Goal: Task Accomplishment & Management: Manage account settings

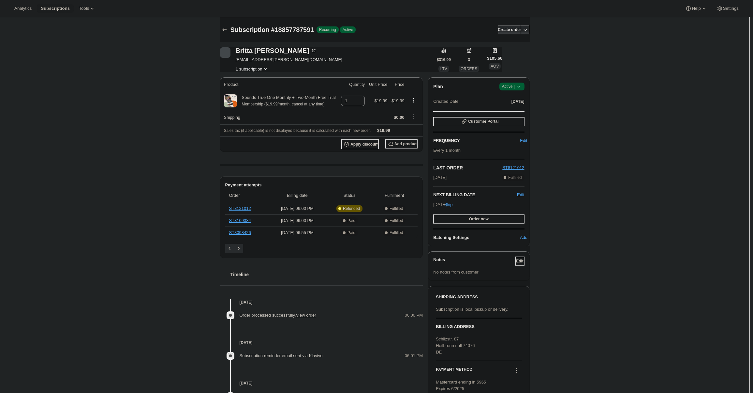
click at [520, 84] on icon at bounding box center [519, 86] width 7 height 7
click at [520, 110] on span "Cancel subscription" at bounding box center [514, 110] width 37 height 5
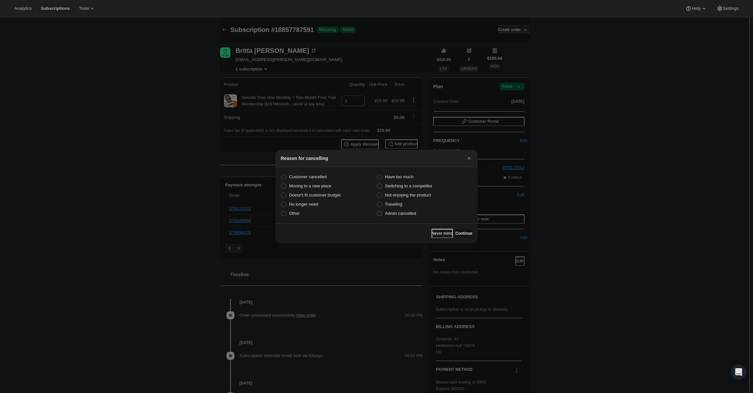
click at [405, 213] on span "Admin cancelled" at bounding box center [400, 213] width 31 height 5
click at [377, 211] on input "Admin cancelled" at bounding box center [377, 211] width 0 height 0
radio input "true"
click at [459, 233] on span "Continue" at bounding box center [464, 233] width 17 height 5
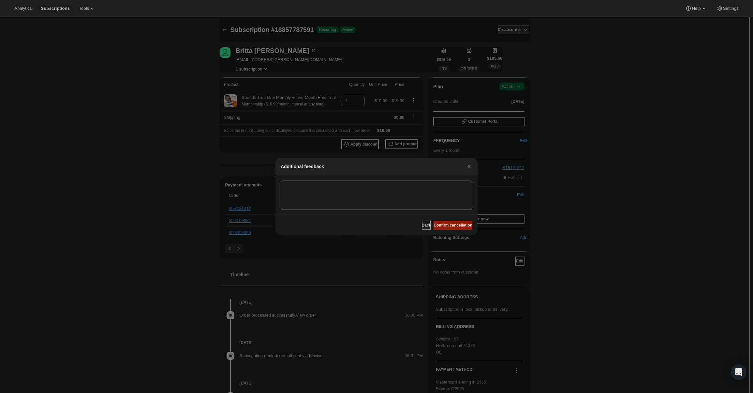
click at [455, 226] on span "Confirm cancellation" at bounding box center [453, 224] width 39 height 5
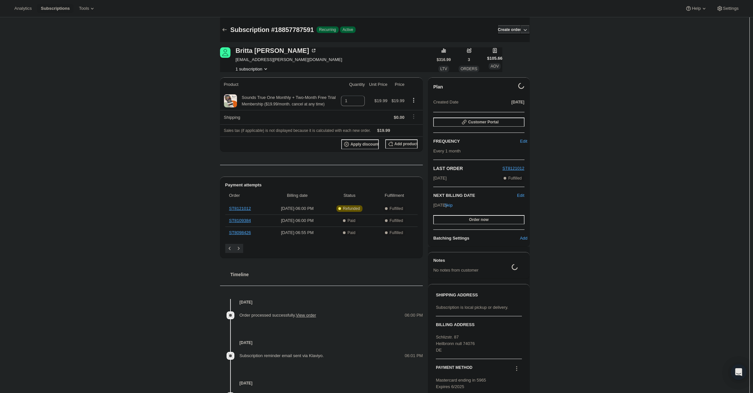
click at [261, 58] on span "info@britta-uhl.de" at bounding box center [289, 59] width 107 height 7
copy span "info@britta-uhl.de"
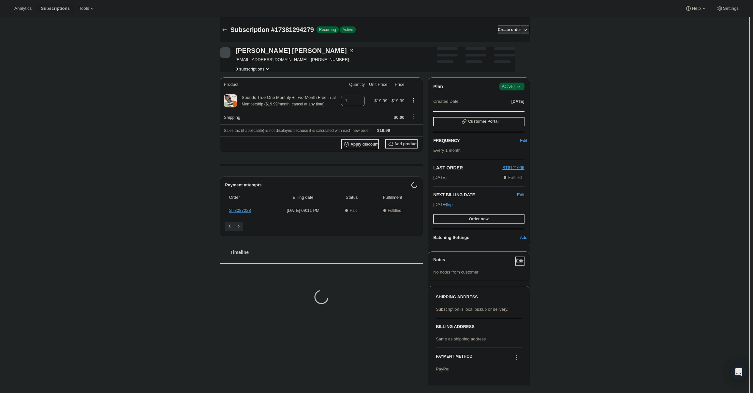
click at [512, 85] on span "Active |" at bounding box center [512, 86] width 20 height 7
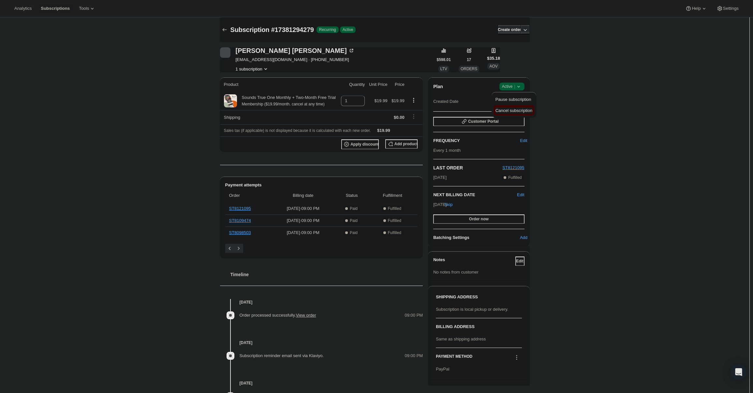
click at [511, 109] on button "Cancel subscription" at bounding box center [514, 110] width 41 height 10
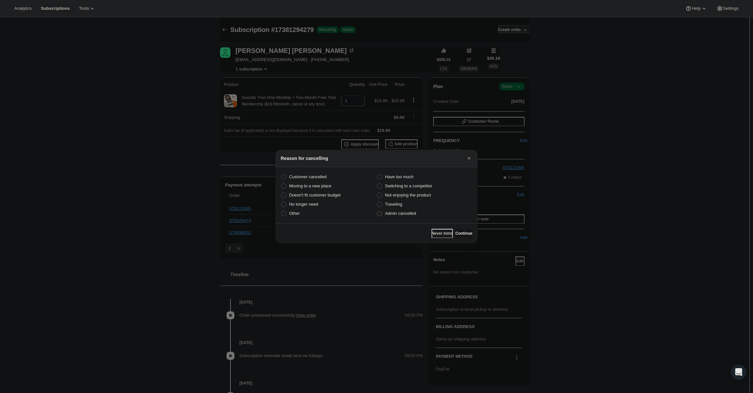
click at [408, 210] on label "Admin cancelled" at bounding box center [425, 213] width 96 height 9
click at [377, 211] on input "Admin cancelled" at bounding box center [377, 211] width 0 height 0
radio input "true"
click at [462, 230] on button "Continue" at bounding box center [464, 233] width 17 height 9
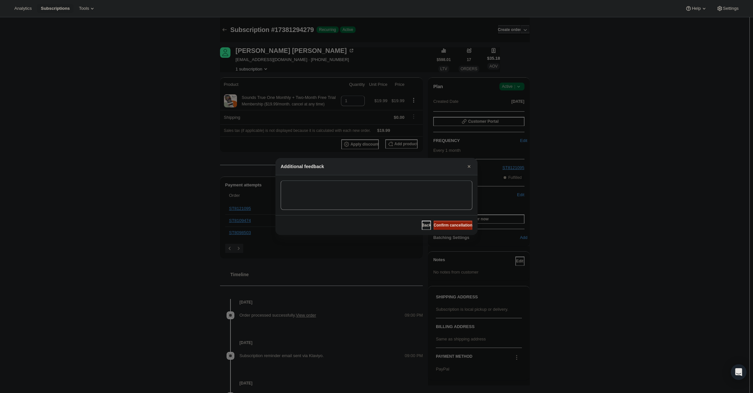
click at [457, 224] on span "Confirm cancellation" at bounding box center [453, 224] width 39 height 5
